Goal: Transaction & Acquisition: Book appointment/travel/reservation

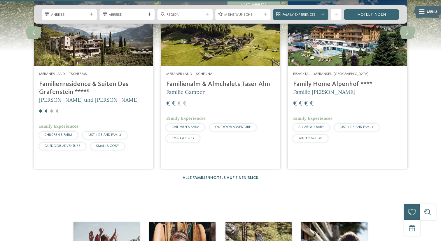
scroll to position [757, 0]
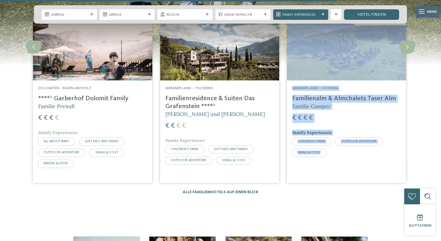
drag, startPoint x: 267, startPoint y: 136, endPoint x: 252, endPoint y: 119, distance: 22.3
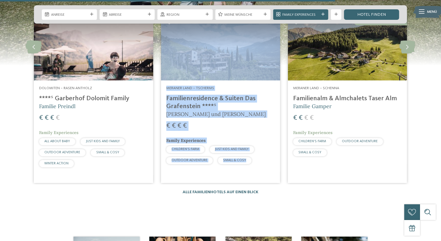
drag, startPoint x: 98, startPoint y: 99, endPoint x: 116, endPoint y: 108, distance: 20.1
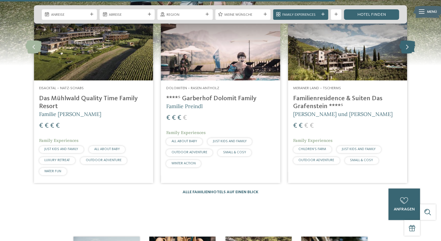
click at [411, 48] on icon at bounding box center [407, 47] width 16 height 13
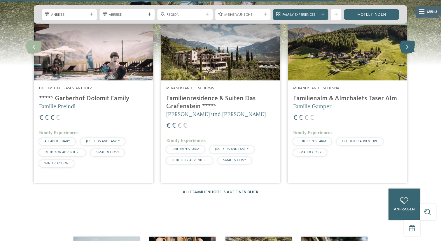
click at [411, 48] on icon at bounding box center [407, 47] width 16 height 13
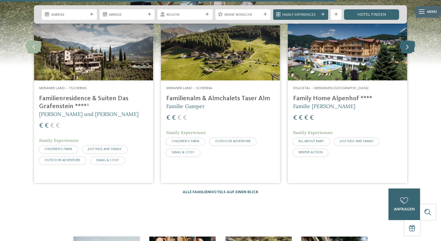
click at [411, 48] on icon at bounding box center [407, 47] width 16 height 13
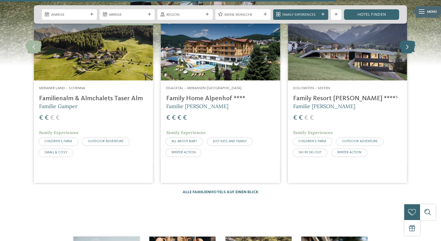
click at [411, 48] on icon at bounding box center [407, 47] width 16 height 13
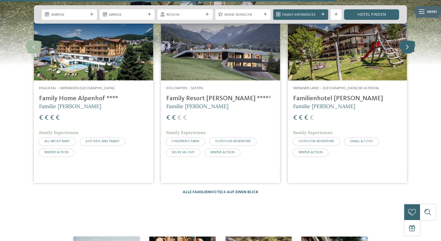
click at [411, 48] on icon at bounding box center [407, 47] width 16 height 13
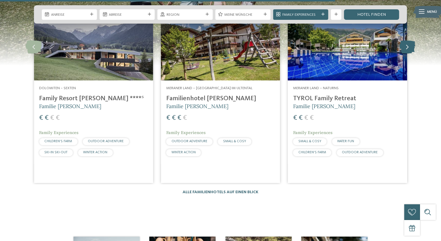
click at [411, 48] on icon at bounding box center [407, 47] width 16 height 13
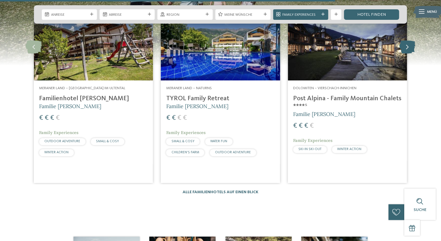
click at [411, 48] on icon at bounding box center [407, 47] width 16 height 13
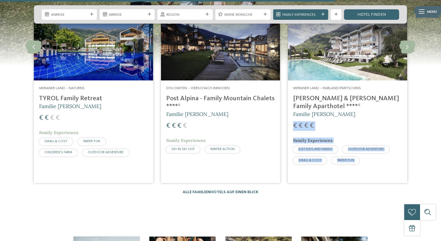
drag, startPoint x: 411, startPoint y: 48, endPoint x: 365, endPoint y: 103, distance: 71.0
click at [365, 103] on div "slide 9 to 11 of 27 NEU seit November 2024 Eisacktal – Mellaun, St. Andrä Brixe…" at bounding box center [220, 99] width 381 height 171
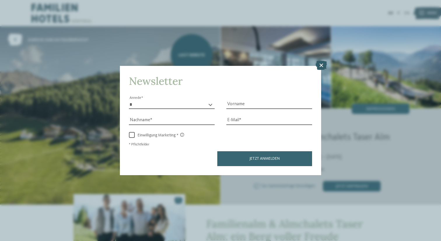
click at [320, 64] on icon at bounding box center [320, 65] width 11 height 9
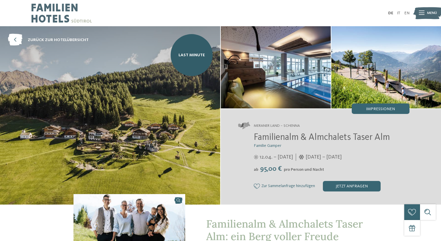
click at [202, 101] on img at bounding box center [110, 115] width 220 height 178
click at [266, 80] on img at bounding box center [276, 67] width 110 height 82
click at [369, 106] on div "Impressionen" at bounding box center [381, 108] width 58 height 10
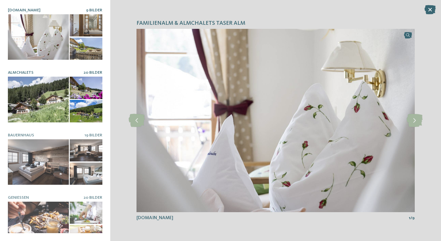
click at [78, 94] on div at bounding box center [86, 88] width 33 height 22
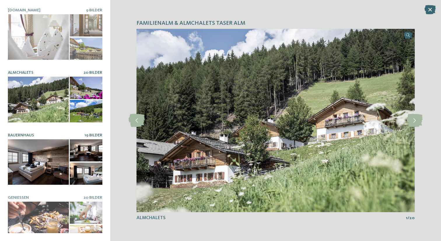
click at [85, 142] on div at bounding box center [86, 150] width 33 height 22
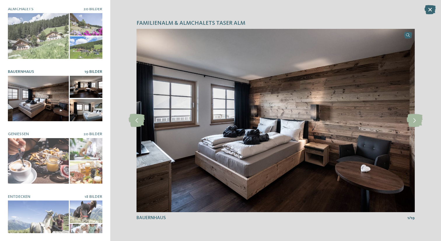
scroll to position [76, 0]
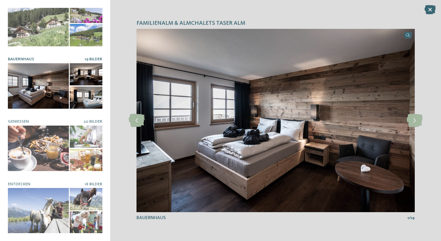
click at [53, 85] on div at bounding box center [38, 86] width 61 height 46
click at [429, 19] on div "Familienalm & Almchalets Taser Alm slide 1 of 9 1" at bounding box center [275, 120] width 331 height 241
click at [429, 12] on icon at bounding box center [429, 9] width 11 height 9
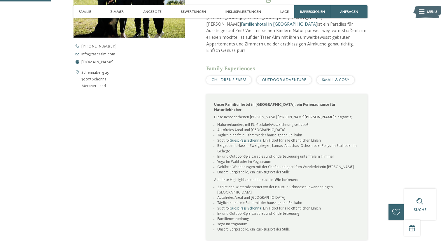
scroll to position [240, 0]
click at [230, 64] on div "Family Experiences [GEOGRAPHIC_DATA] OUTDOOR ADVENTURE SMALL & COSY" at bounding box center [286, 73] width 161 height 19
click at [230, 78] on span "CHILDREN’S FARM" at bounding box center [228, 80] width 35 height 4
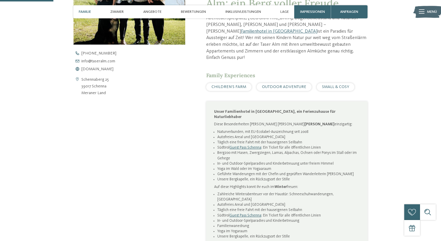
scroll to position [202, 0]
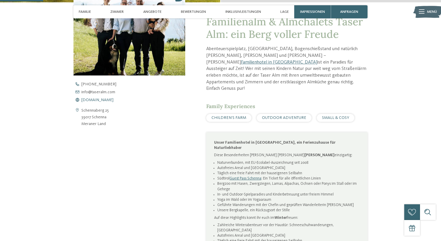
click at [108, 101] on span "[DOMAIN_NAME]" at bounding box center [97, 100] width 32 height 4
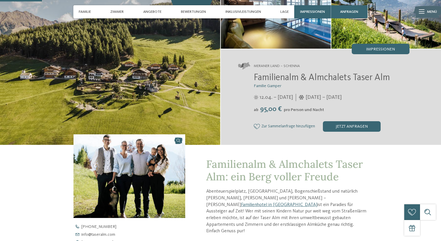
scroll to position [0, 0]
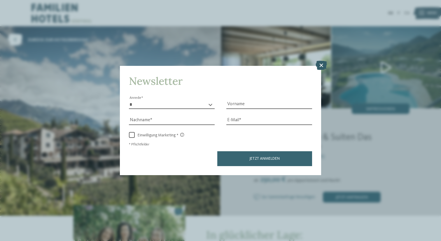
click at [320, 62] on icon at bounding box center [320, 65] width 11 height 9
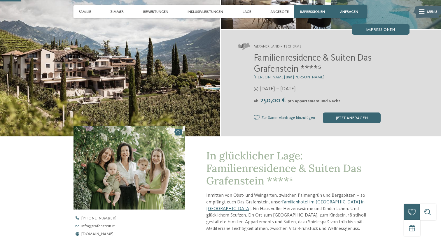
scroll to position [80, 0]
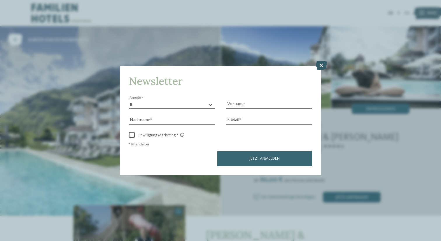
click at [322, 65] on icon at bounding box center [320, 65] width 11 height 9
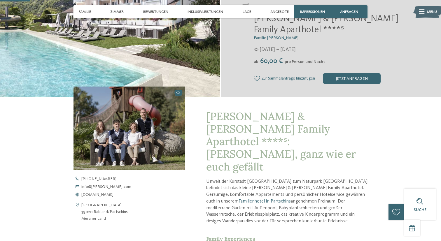
scroll to position [127, 0]
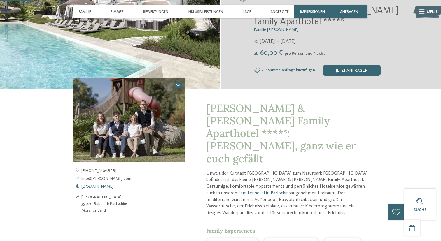
click at [113, 185] on span "www.heidi-edith.com" at bounding box center [97, 187] width 32 height 4
